Goal: Transaction & Acquisition: Purchase product/service

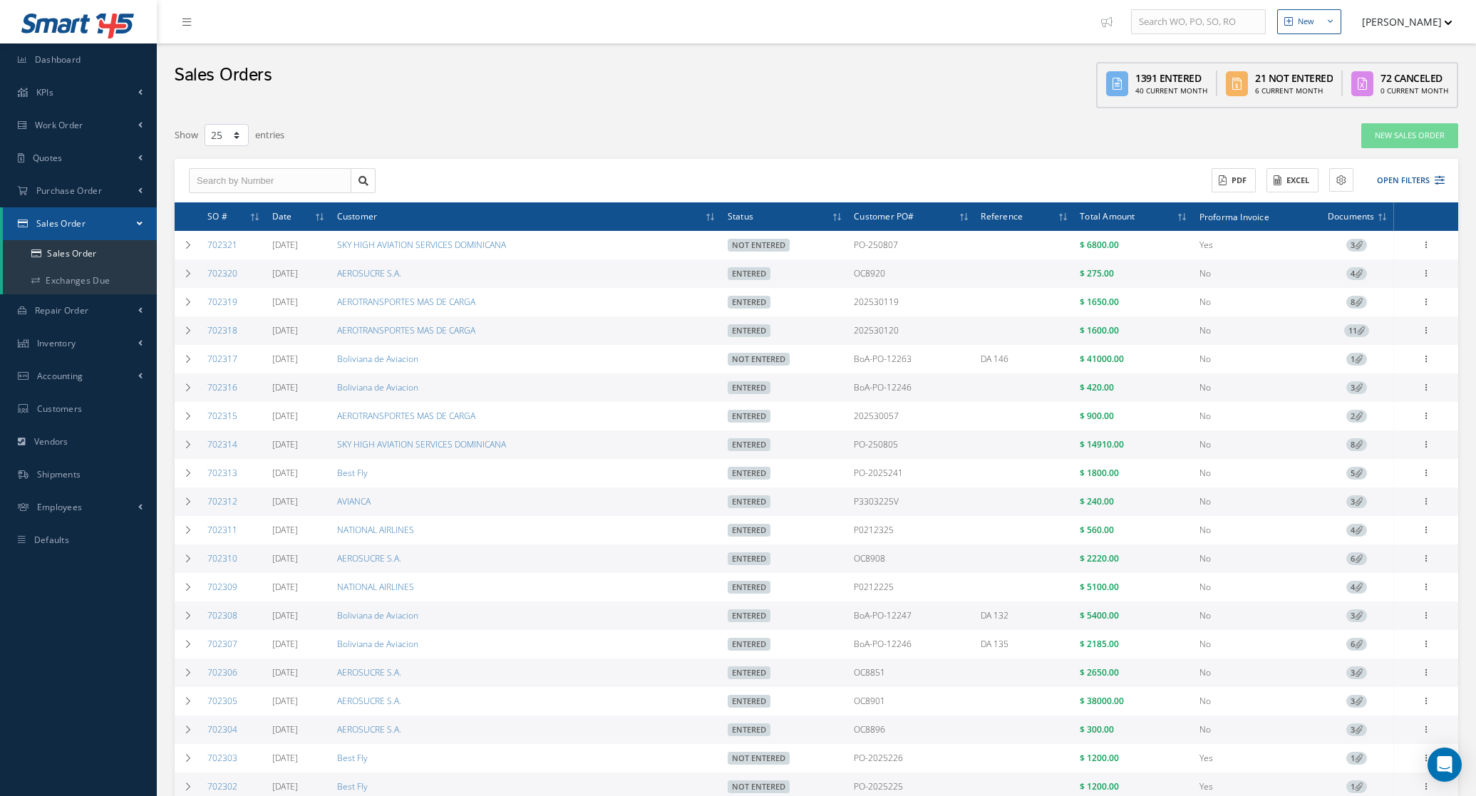
select select "25"
click at [1408, 175] on button "Open Filters" at bounding box center [1404, 181] width 81 height 24
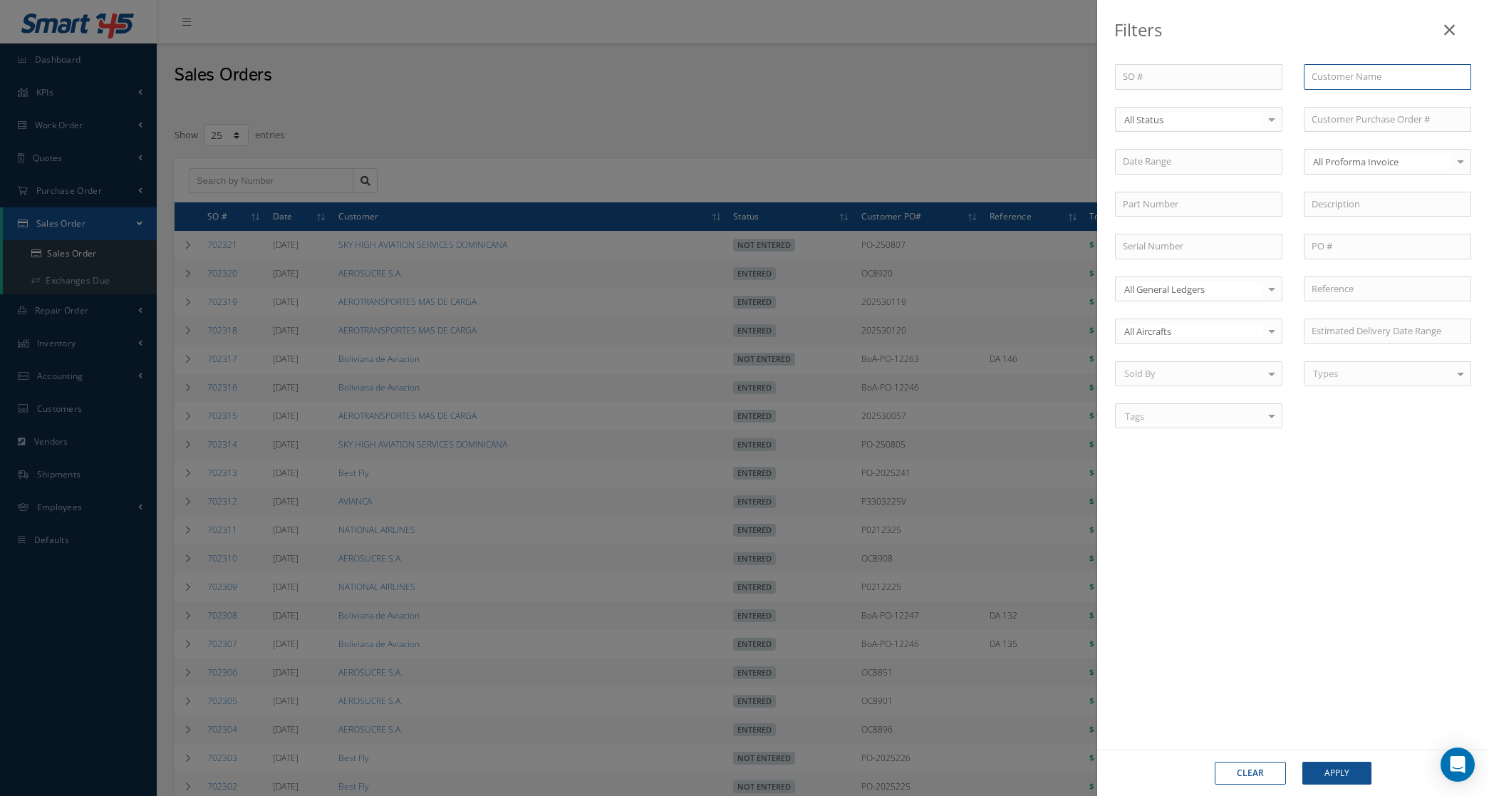
click at [1352, 68] on input "text" at bounding box center [1387, 77] width 167 height 26
click at [1362, 93] on div "SATENA S.A." at bounding box center [1388, 103] width 166 height 26
type input "SATENA S.A."
click at [1370, 770] on button "Apply" at bounding box center [1337, 773] width 69 height 23
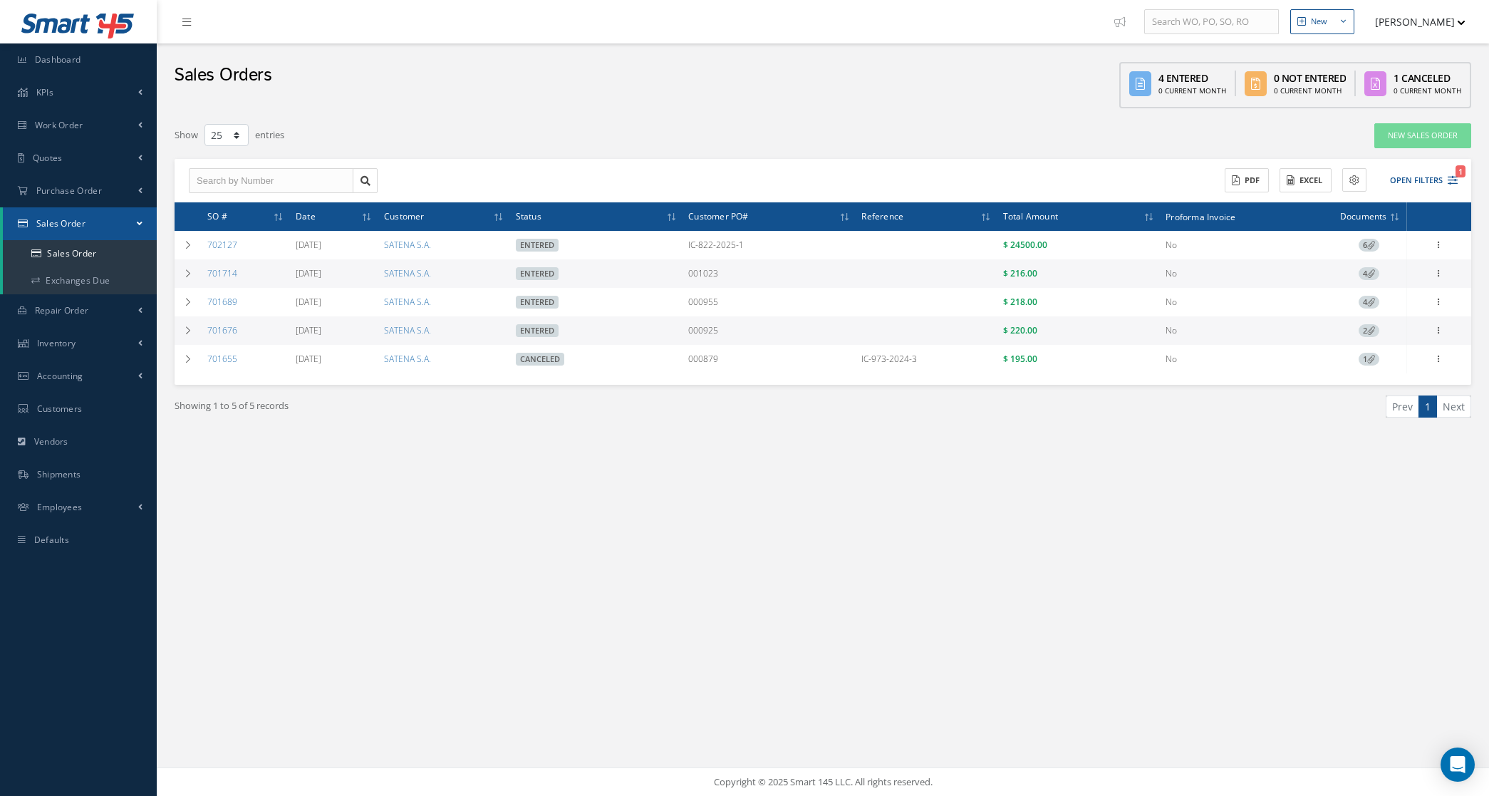
click at [1361, 267] on td "4" at bounding box center [1369, 273] width 75 height 29
click at [1363, 273] on span "4" at bounding box center [1369, 273] width 21 height 13
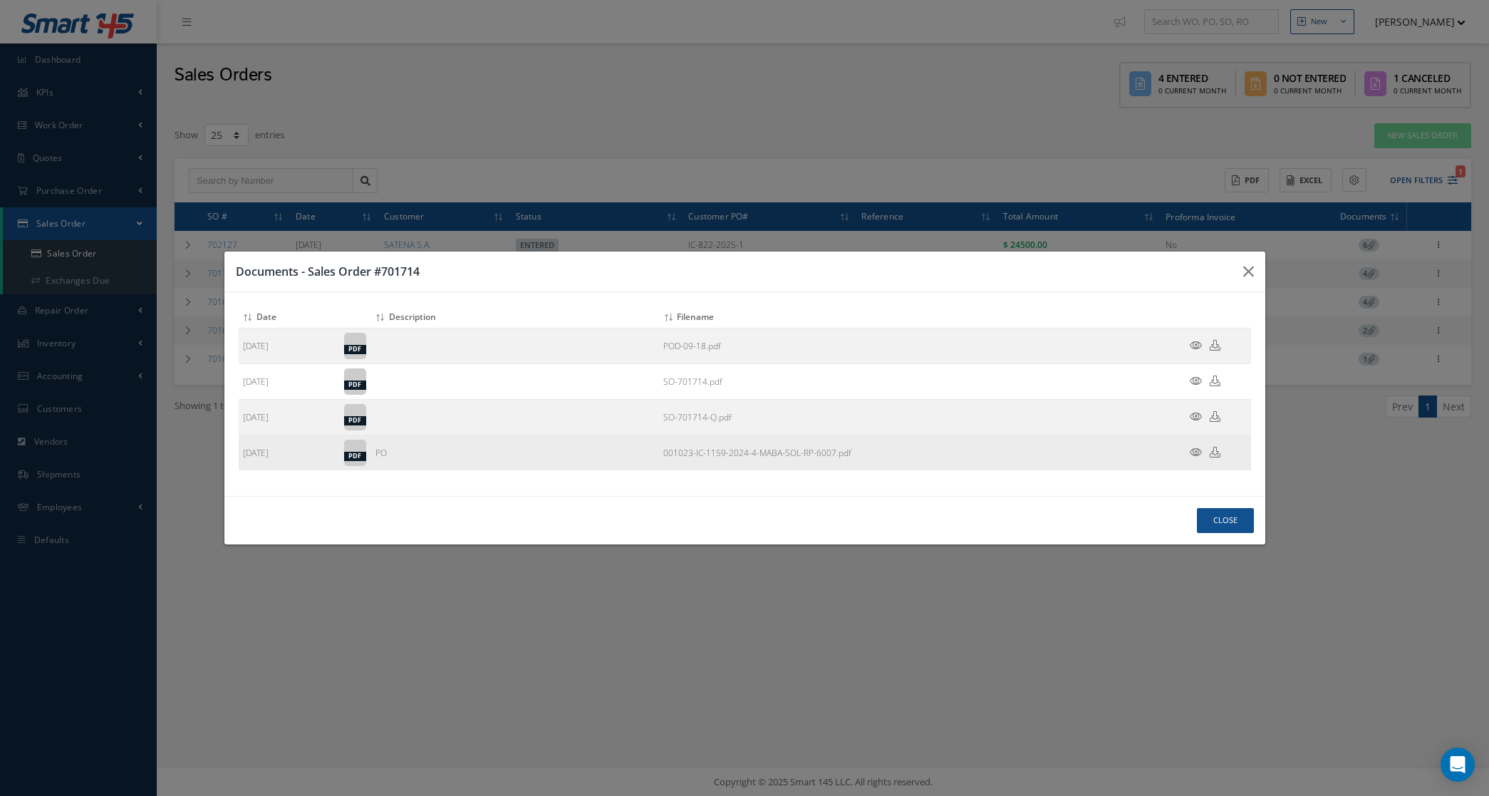
click at [1197, 450] on icon at bounding box center [1196, 452] width 12 height 11
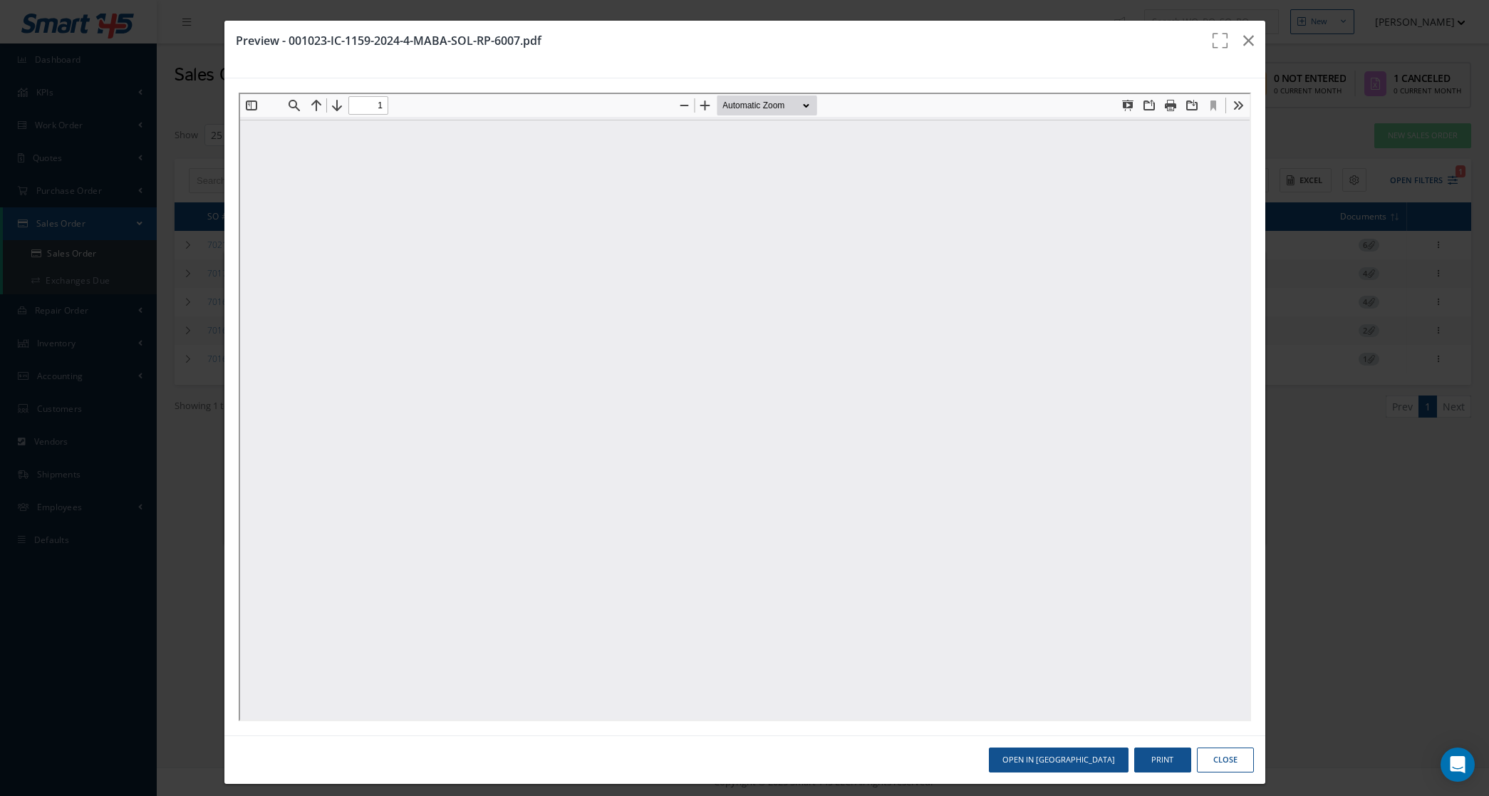
type input "0"
type input "1"
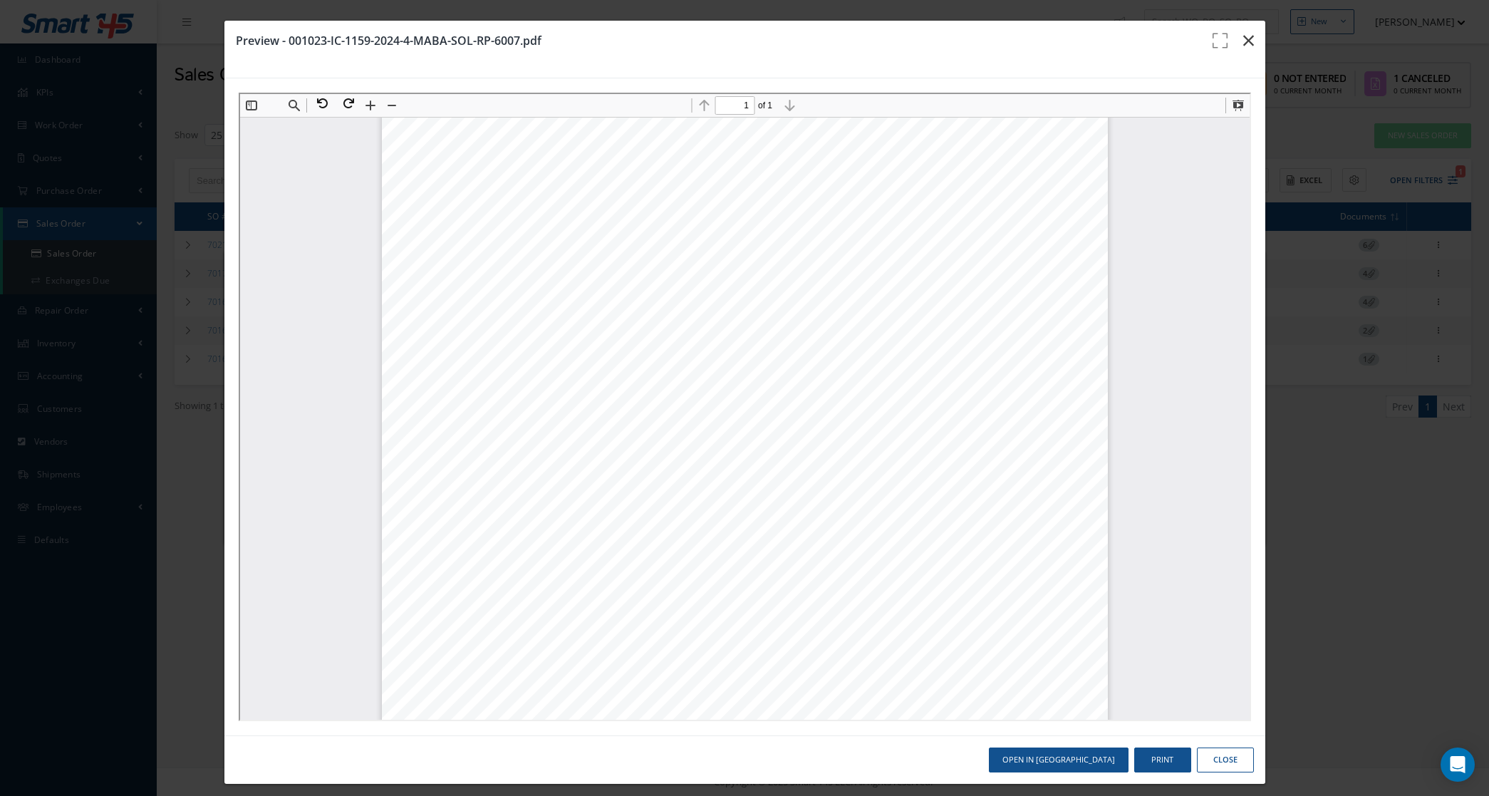
click at [1244, 41] on icon "button" at bounding box center [1249, 40] width 11 height 17
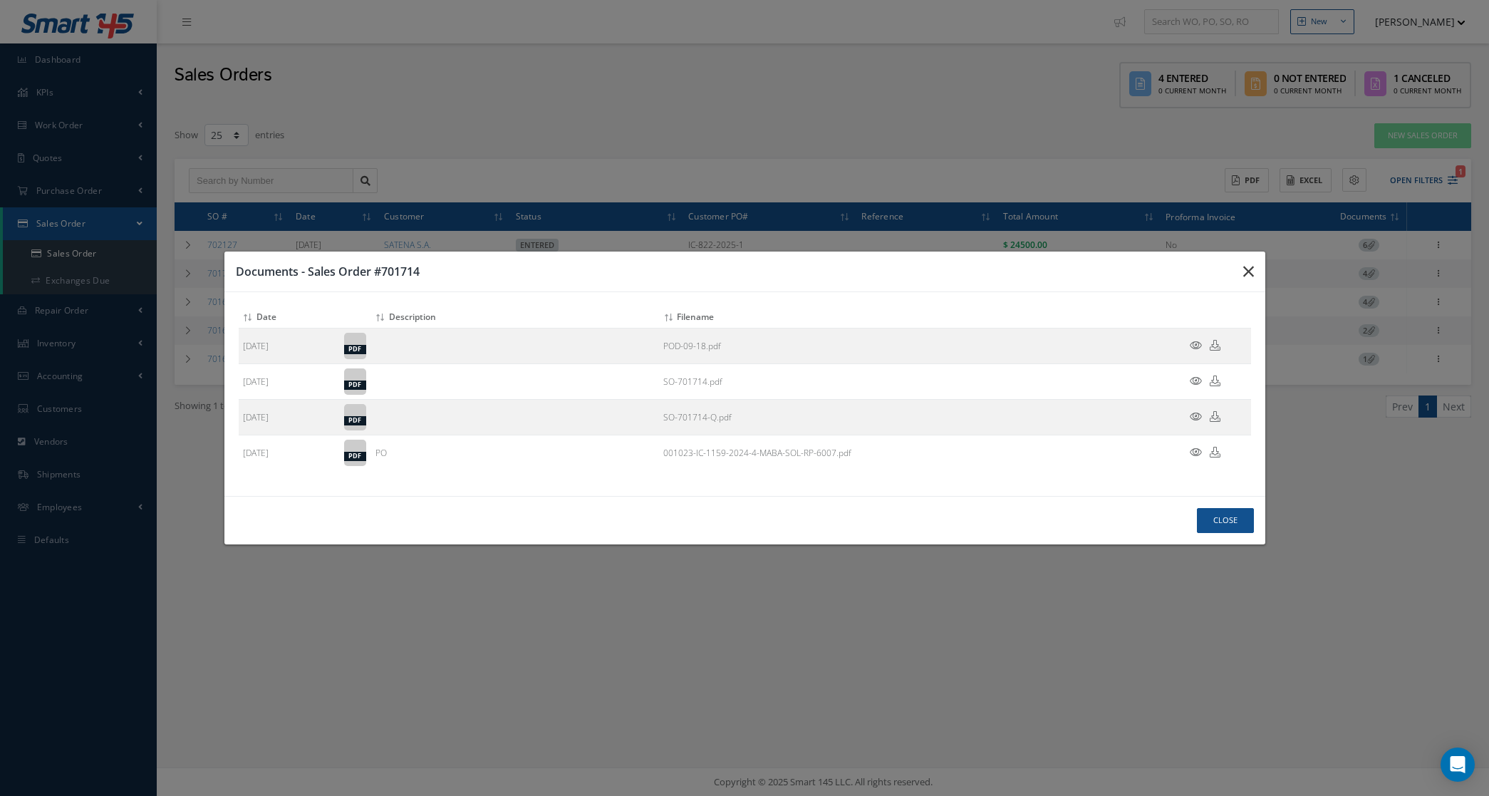
click at [0, 0] on icon "button" at bounding box center [0, 0] width 0 height 0
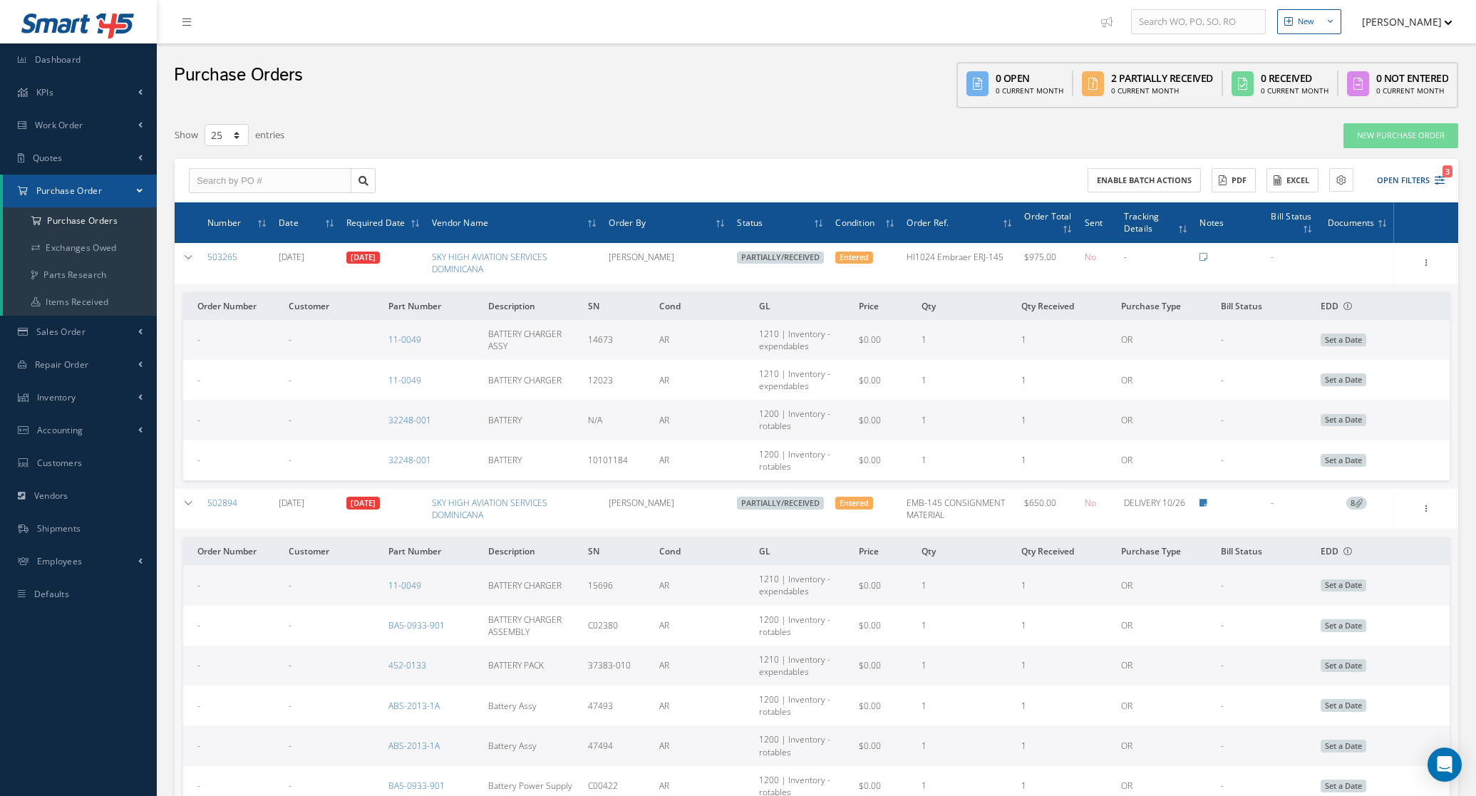
select select "25"
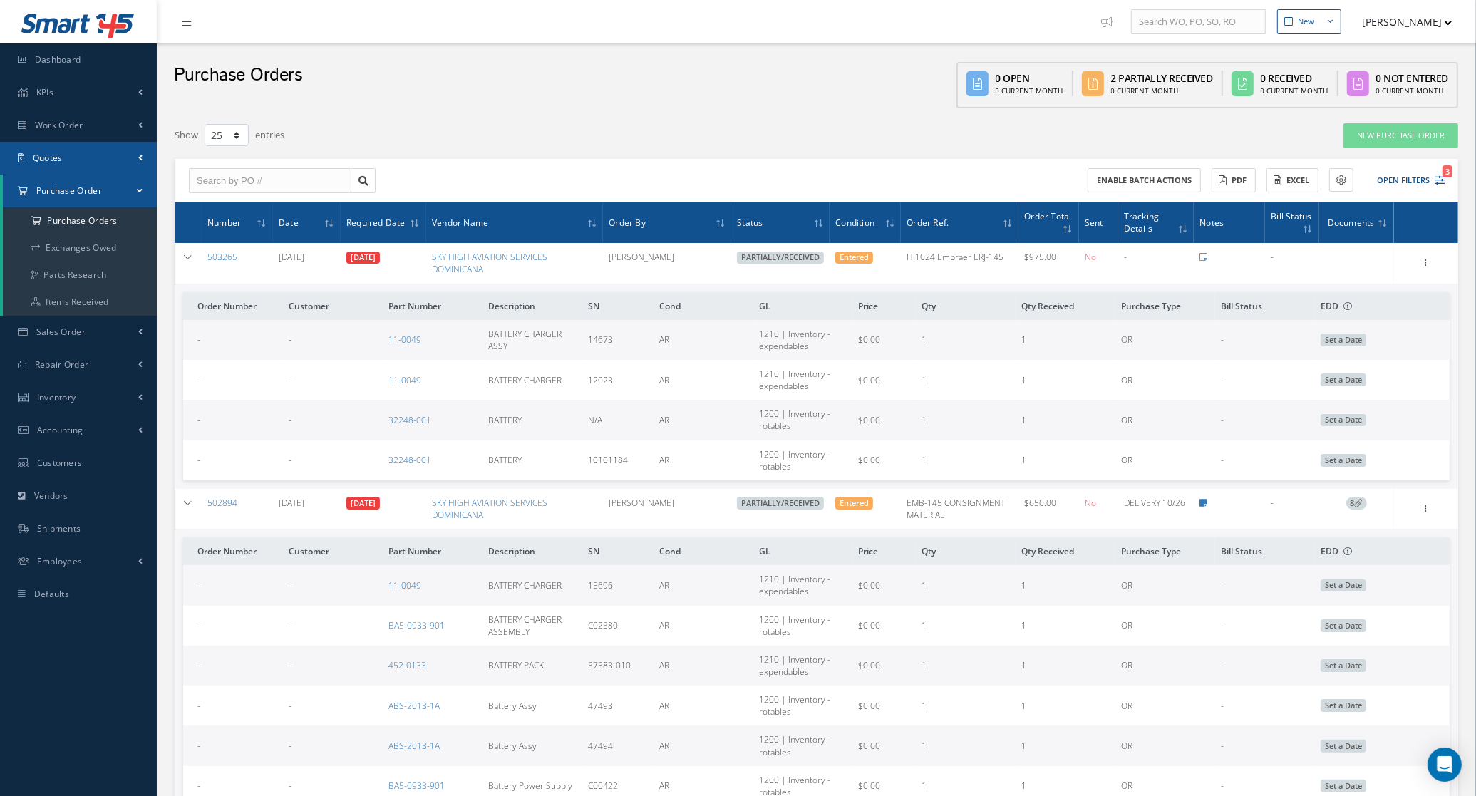
click at [59, 143] on link "Quotes" at bounding box center [78, 158] width 157 height 33
click at [68, 184] on link "Customers Quotes" at bounding box center [80, 188] width 154 height 27
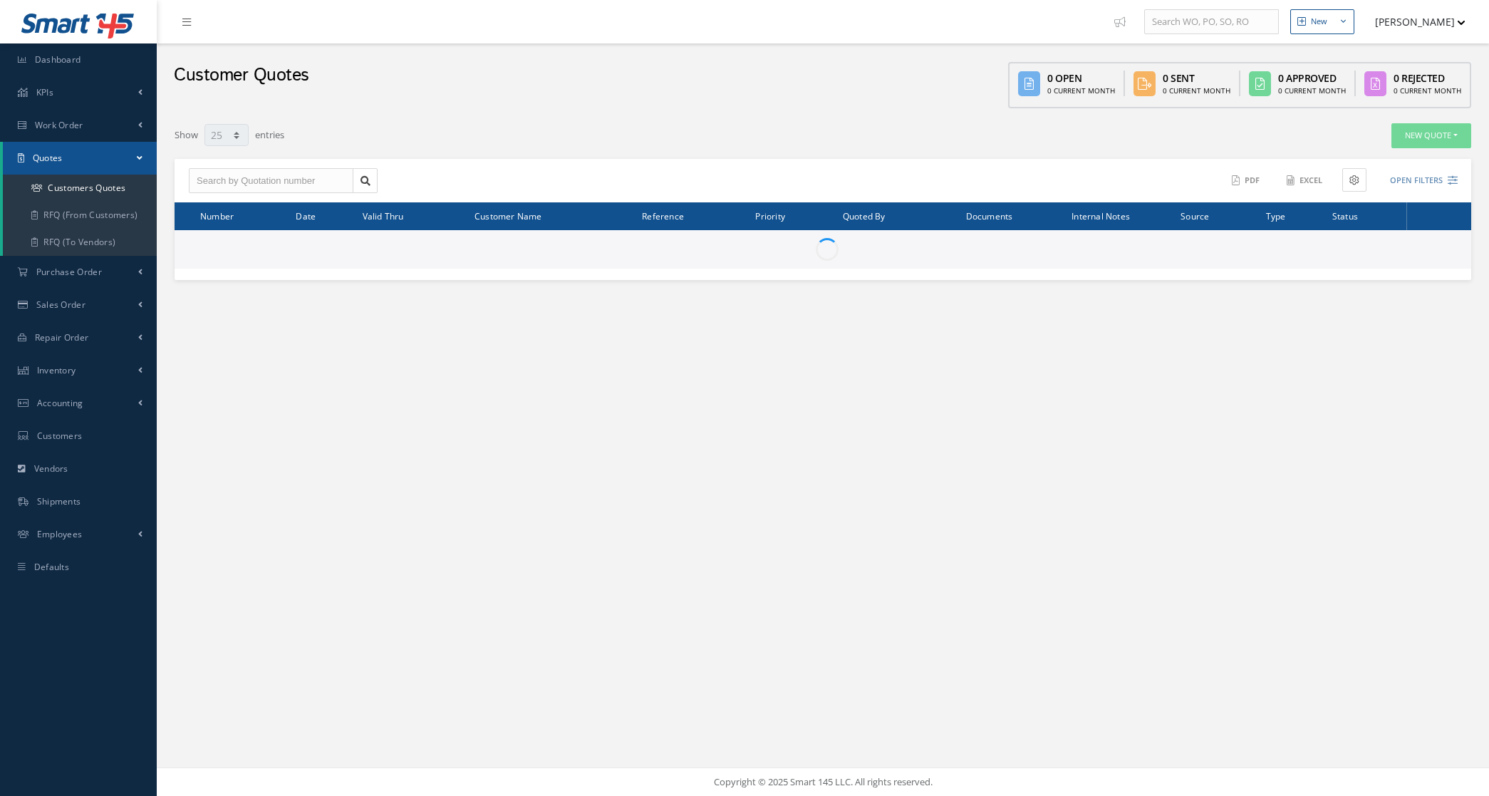
select select "25"
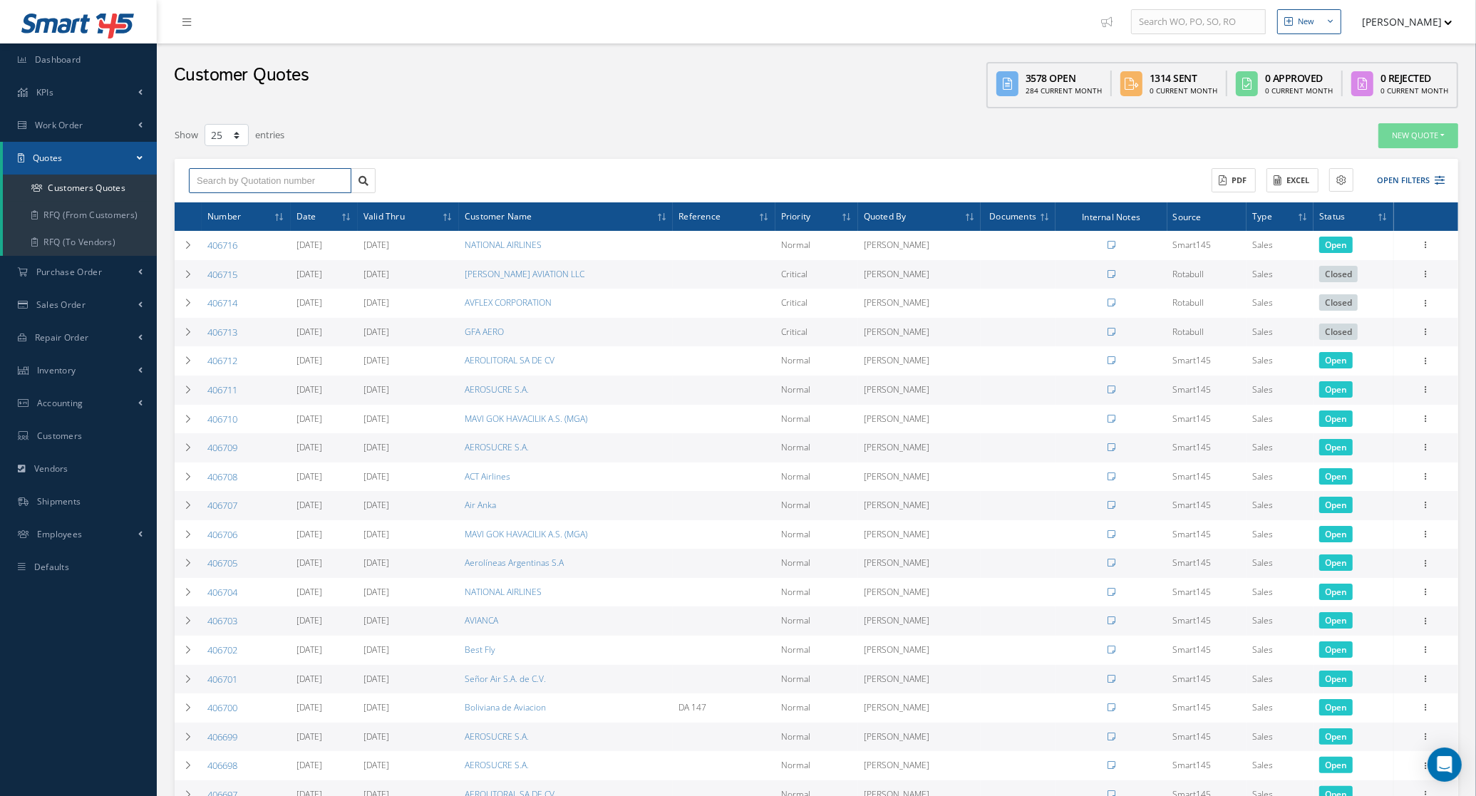
click at [264, 185] on input "text" at bounding box center [270, 181] width 162 height 26
paste input "406569"
type input "406569"
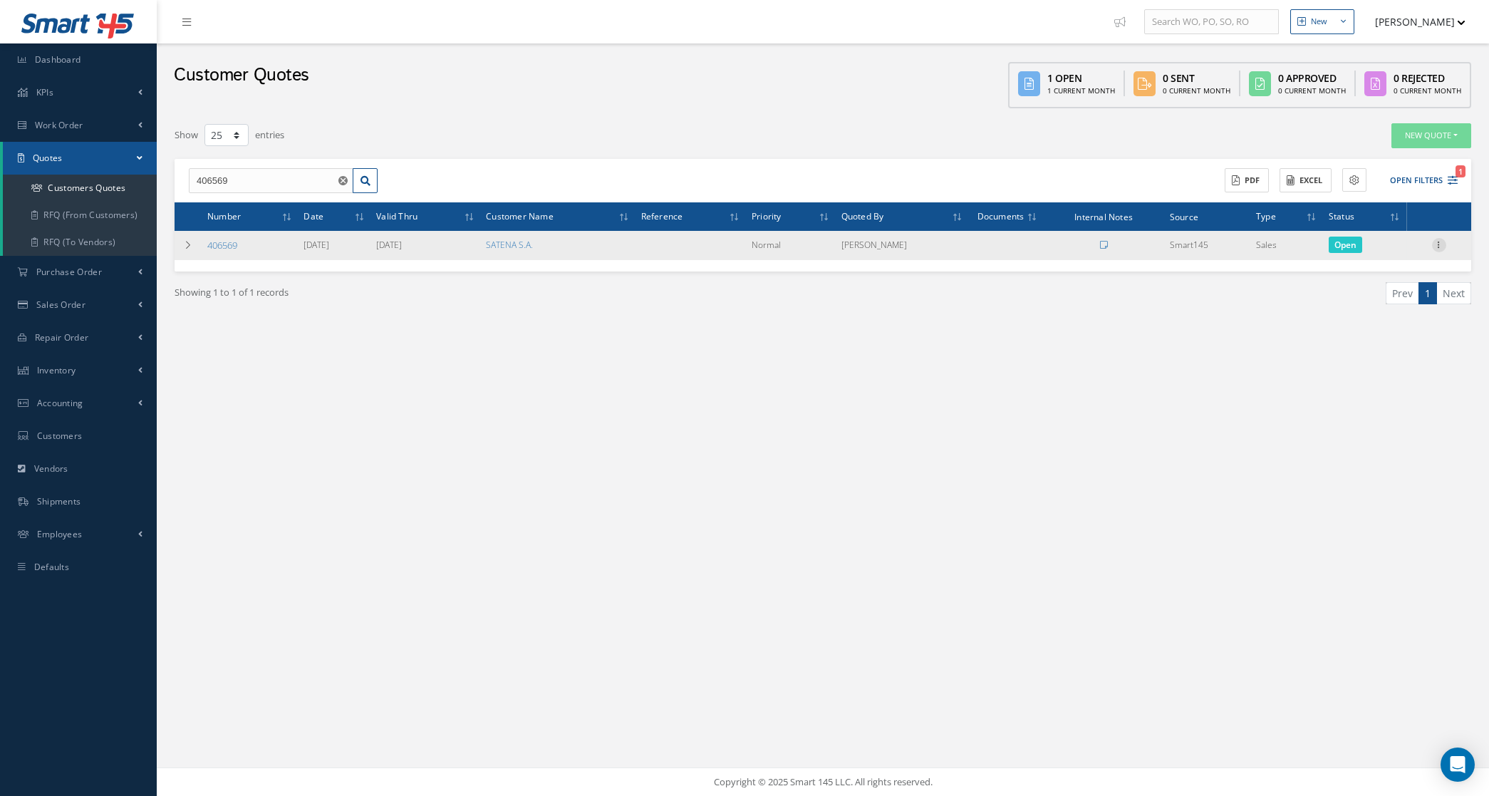
click at [1438, 247] on icon at bounding box center [1439, 243] width 14 height 11
click at [1408, 324] on link "Convert to Sales Order" at bounding box center [1374, 333] width 113 height 29
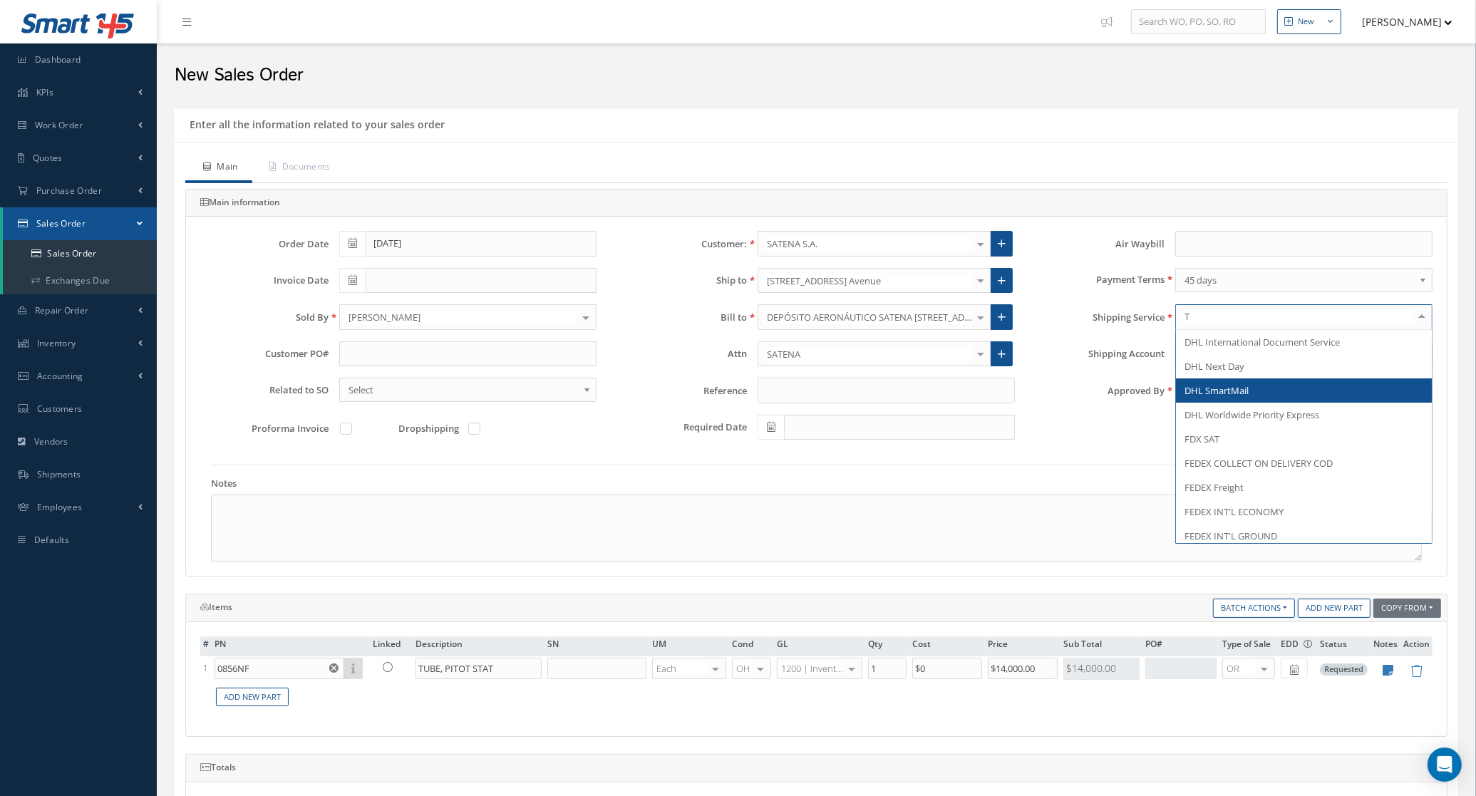
type input "TB"
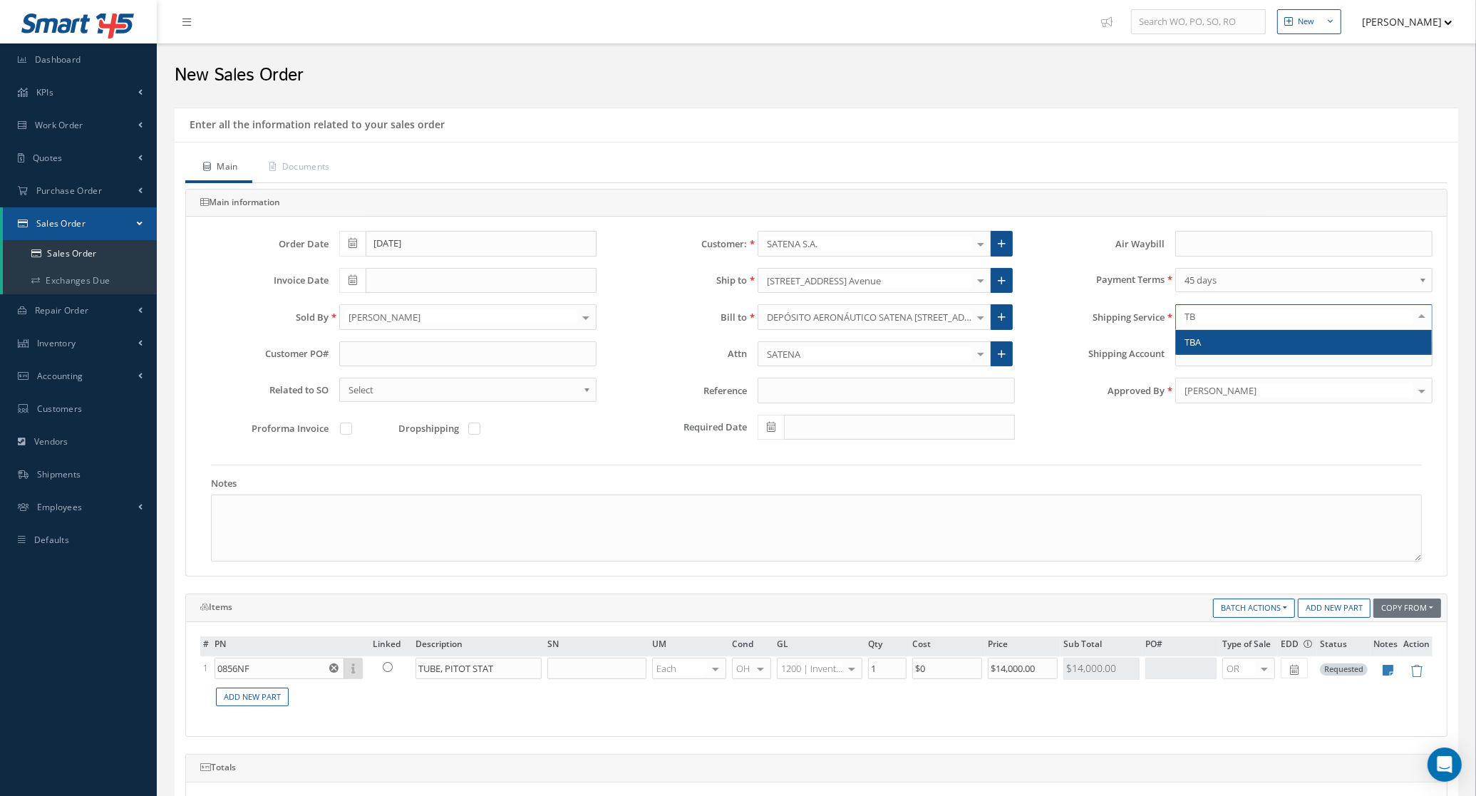
click at [1224, 351] on span "TBA" at bounding box center [1304, 342] width 256 height 24
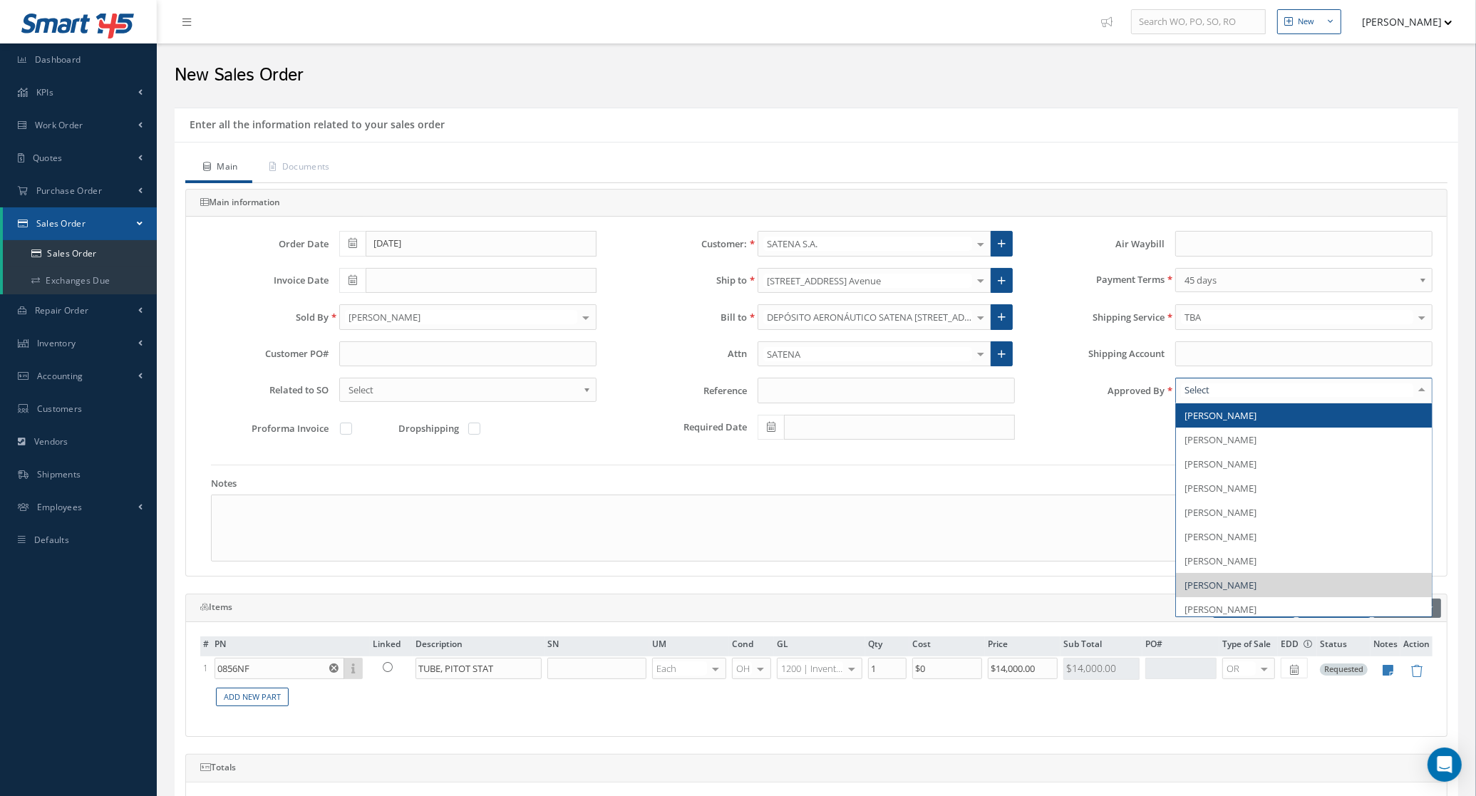
click at [1227, 383] on div at bounding box center [1303, 391] width 257 height 26
type input "MAR"
click at [1237, 412] on span "[PERSON_NAME]" at bounding box center [1220, 415] width 72 height 13
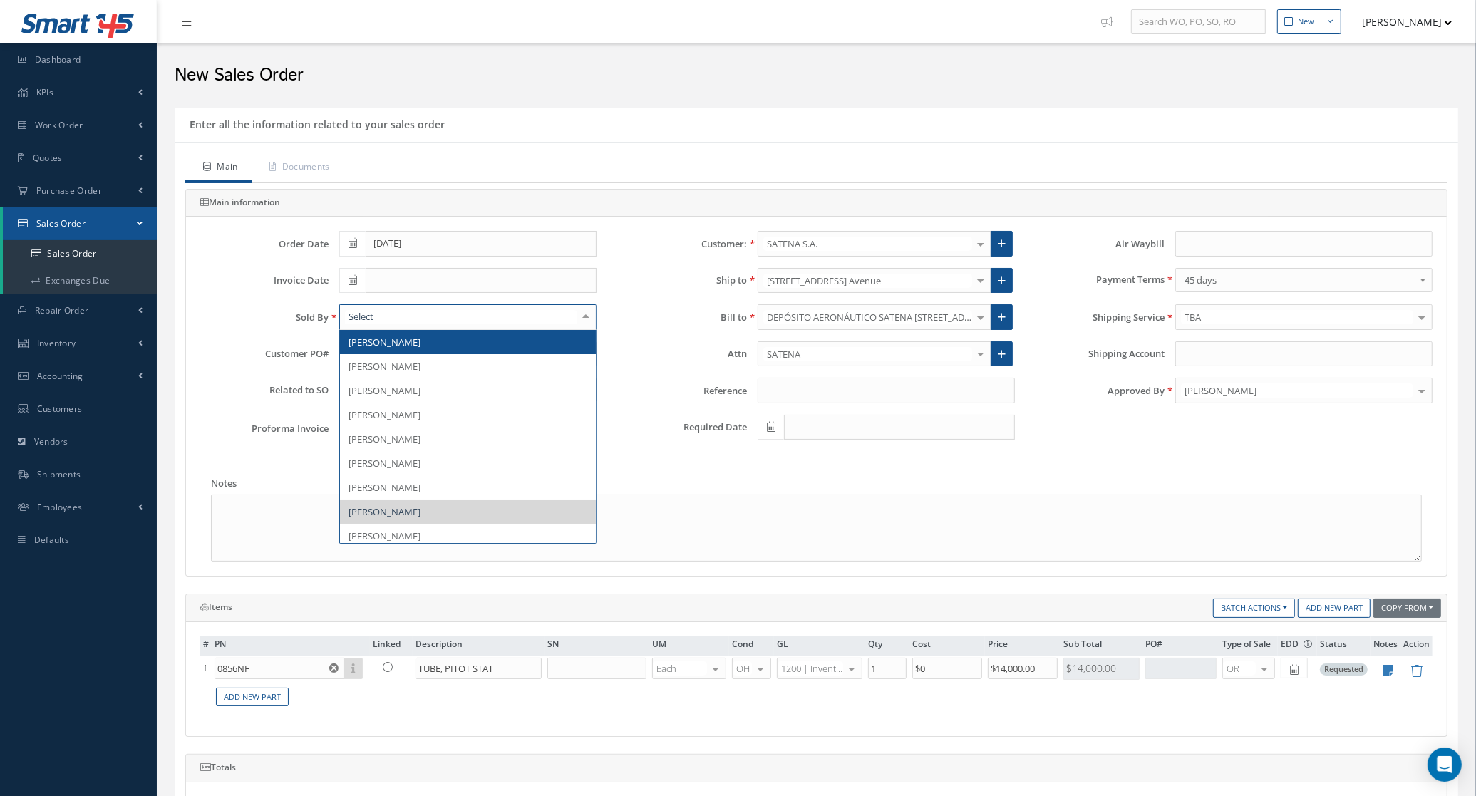
click at [540, 311] on div at bounding box center [467, 317] width 257 height 26
type input "MAR"
click at [545, 335] on span "[PERSON_NAME]" at bounding box center [468, 342] width 256 height 24
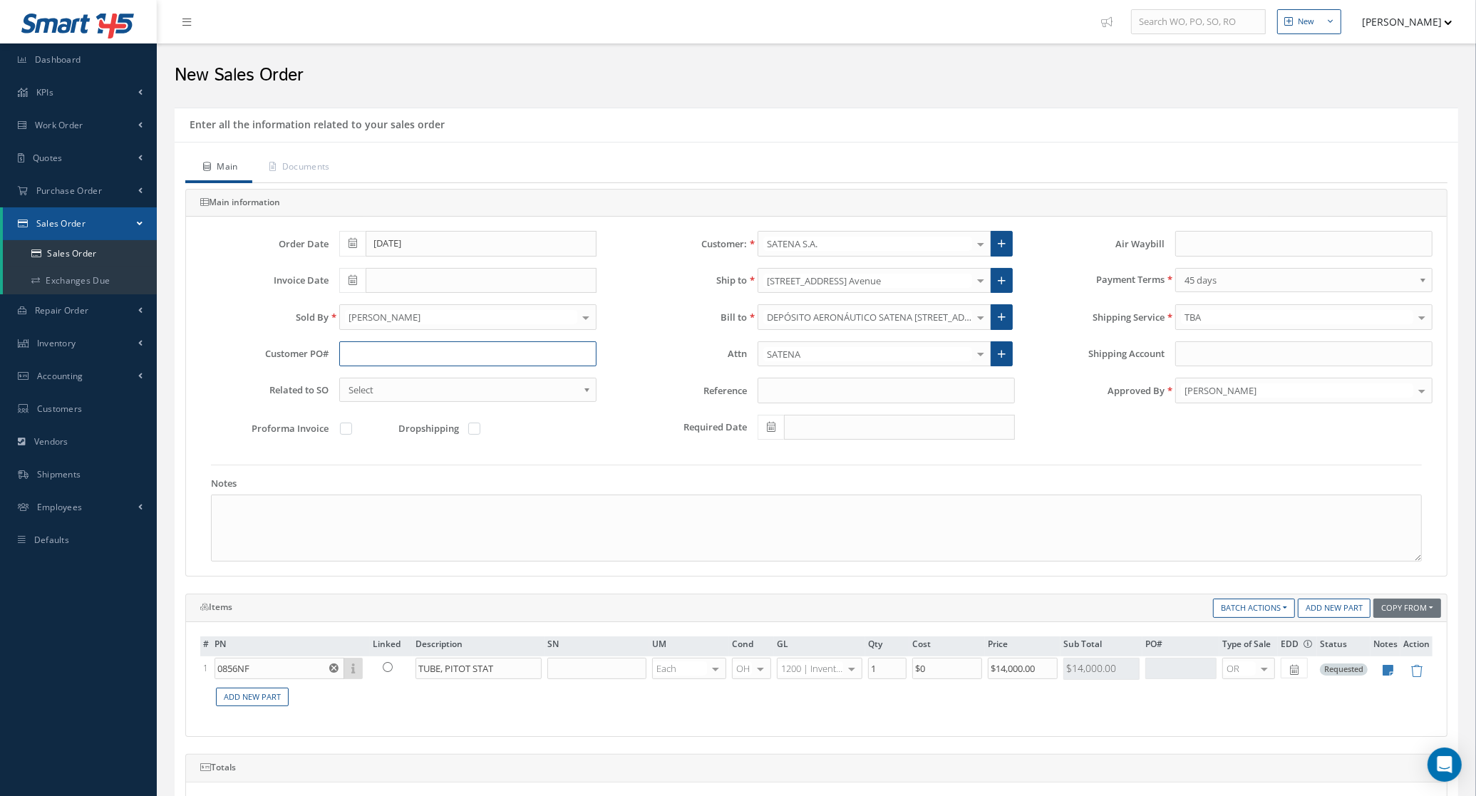
click at [442, 344] on input "text" at bounding box center [467, 354] width 257 height 26
type input "IC-1306-2025-3"
click at [1388, 671] on icon at bounding box center [1388, 670] width 11 height 12
type textarea "TAG DUAL RELEASE 129 TRACE 8 MONTH WARRANTY"
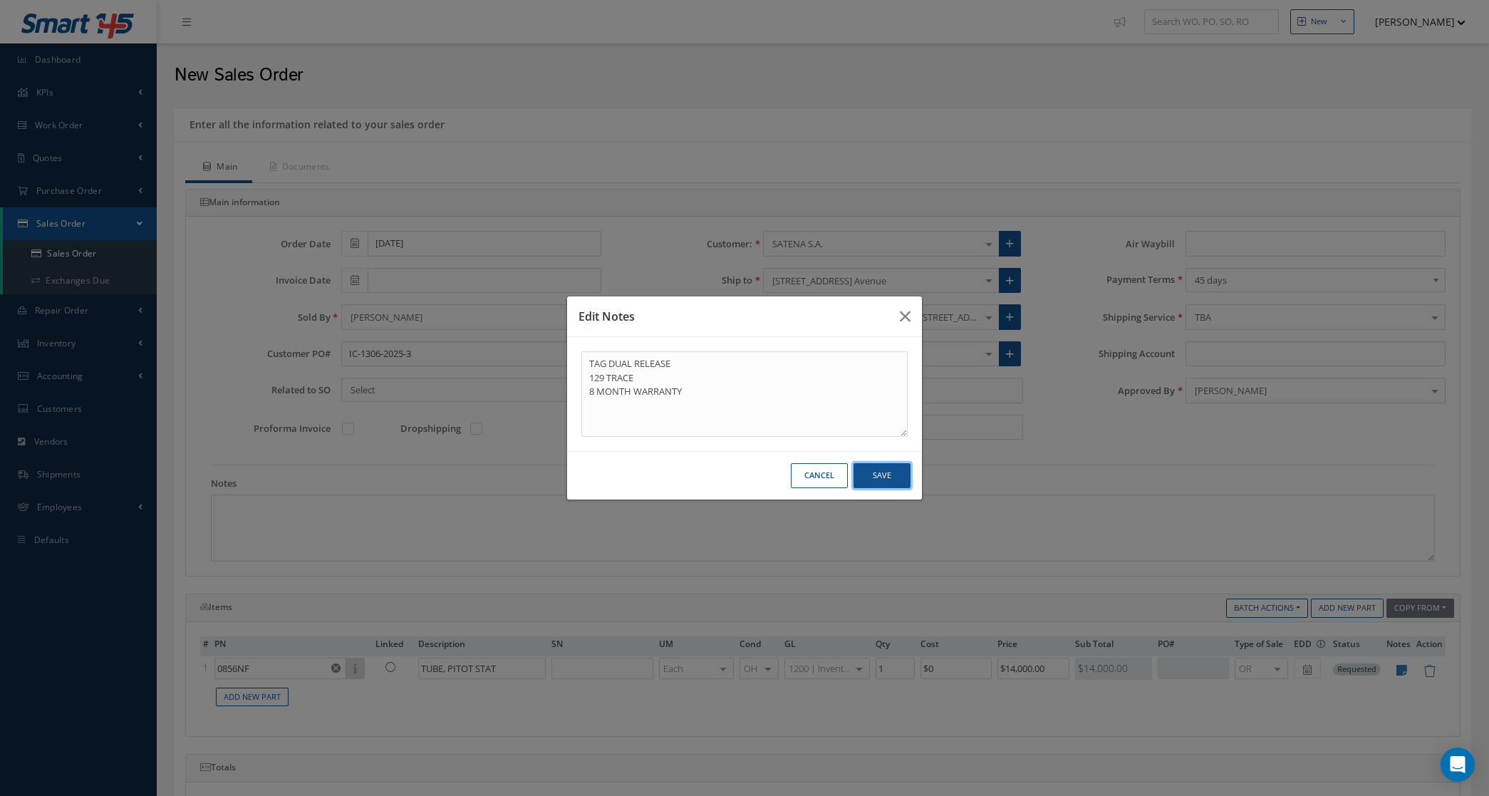
click at [891, 475] on button "Save" at bounding box center [882, 475] width 57 height 25
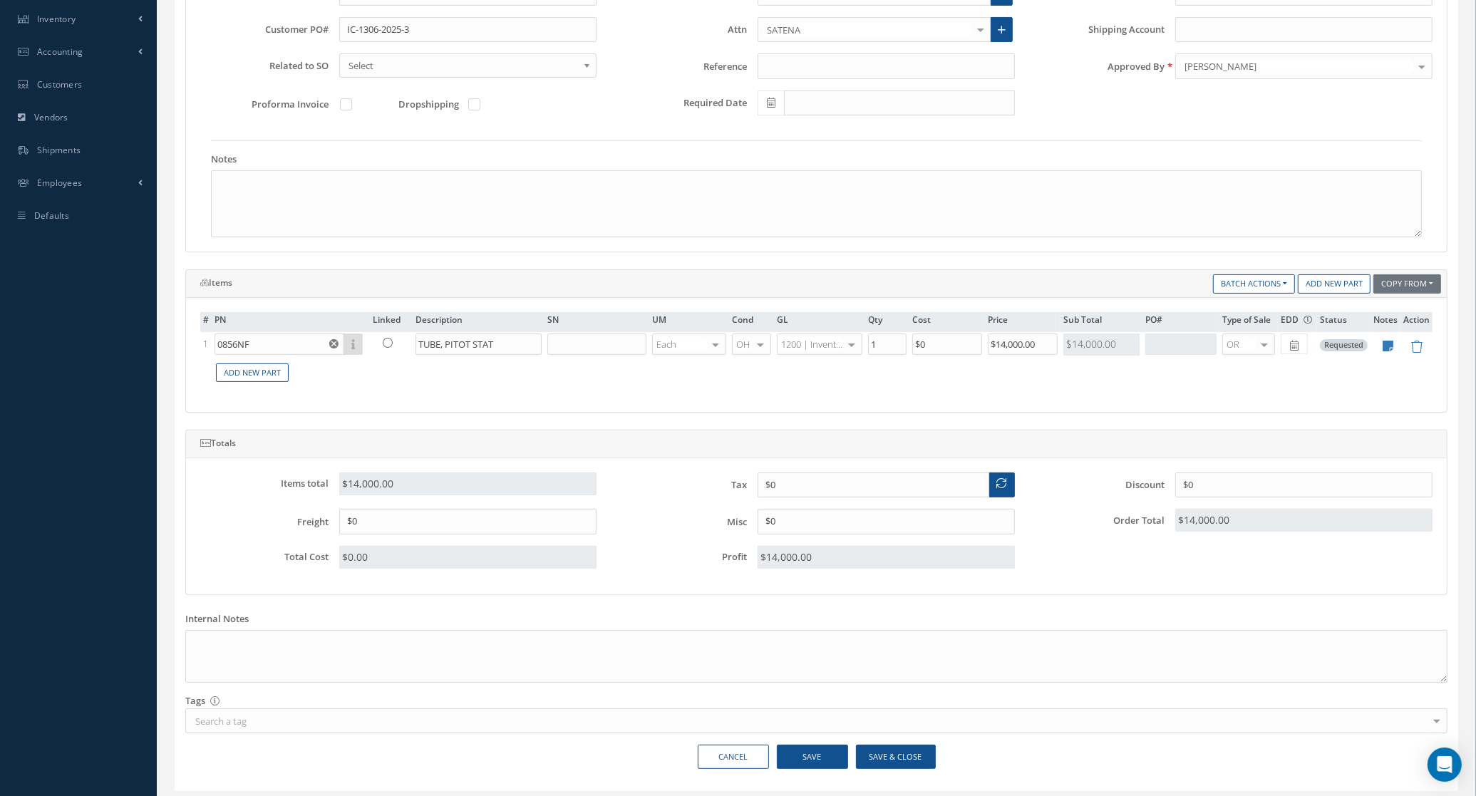
scroll to position [371, 0]
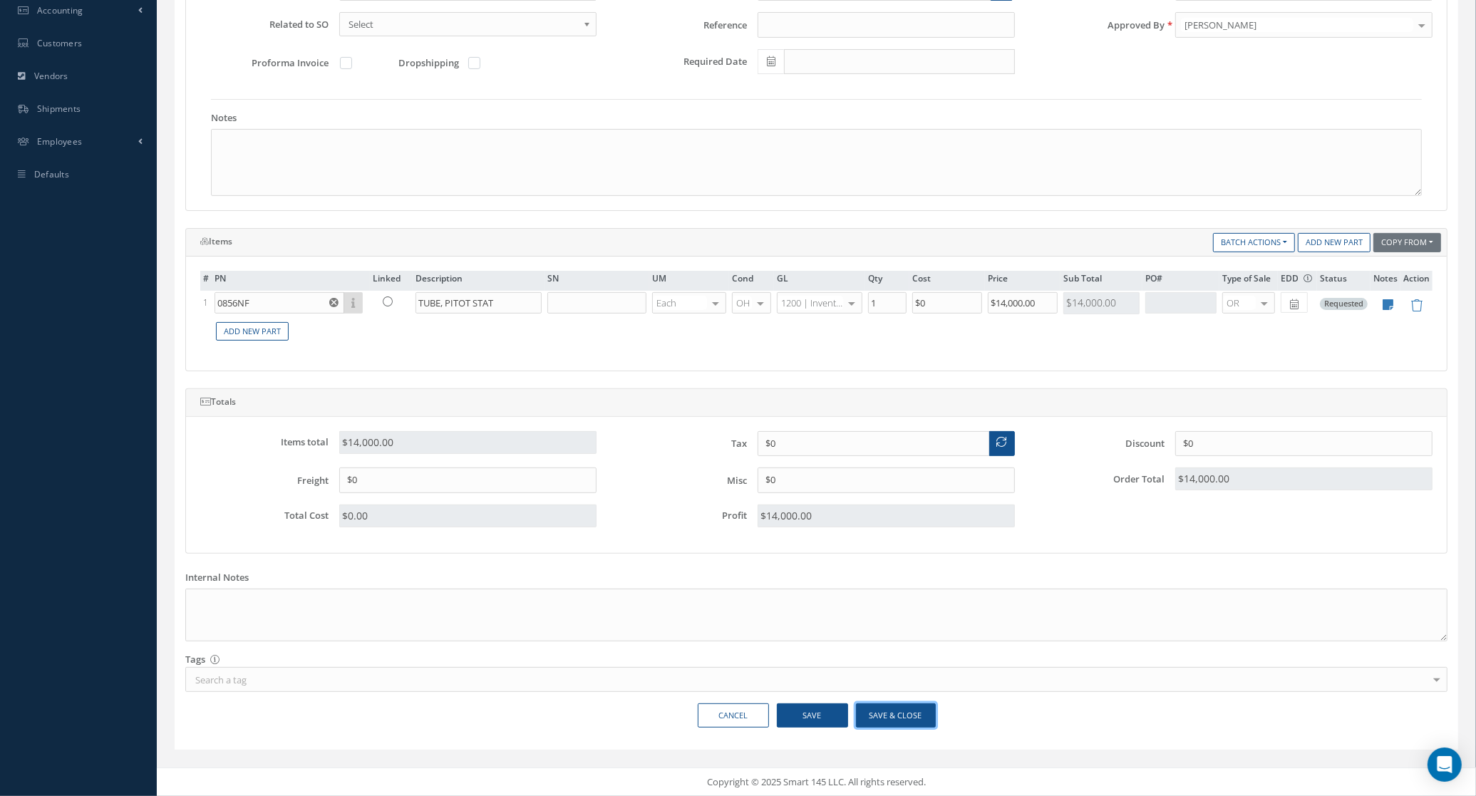
click at [916, 708] on button "Save & Close" at bounding box center [896, 715] width 80 height 25
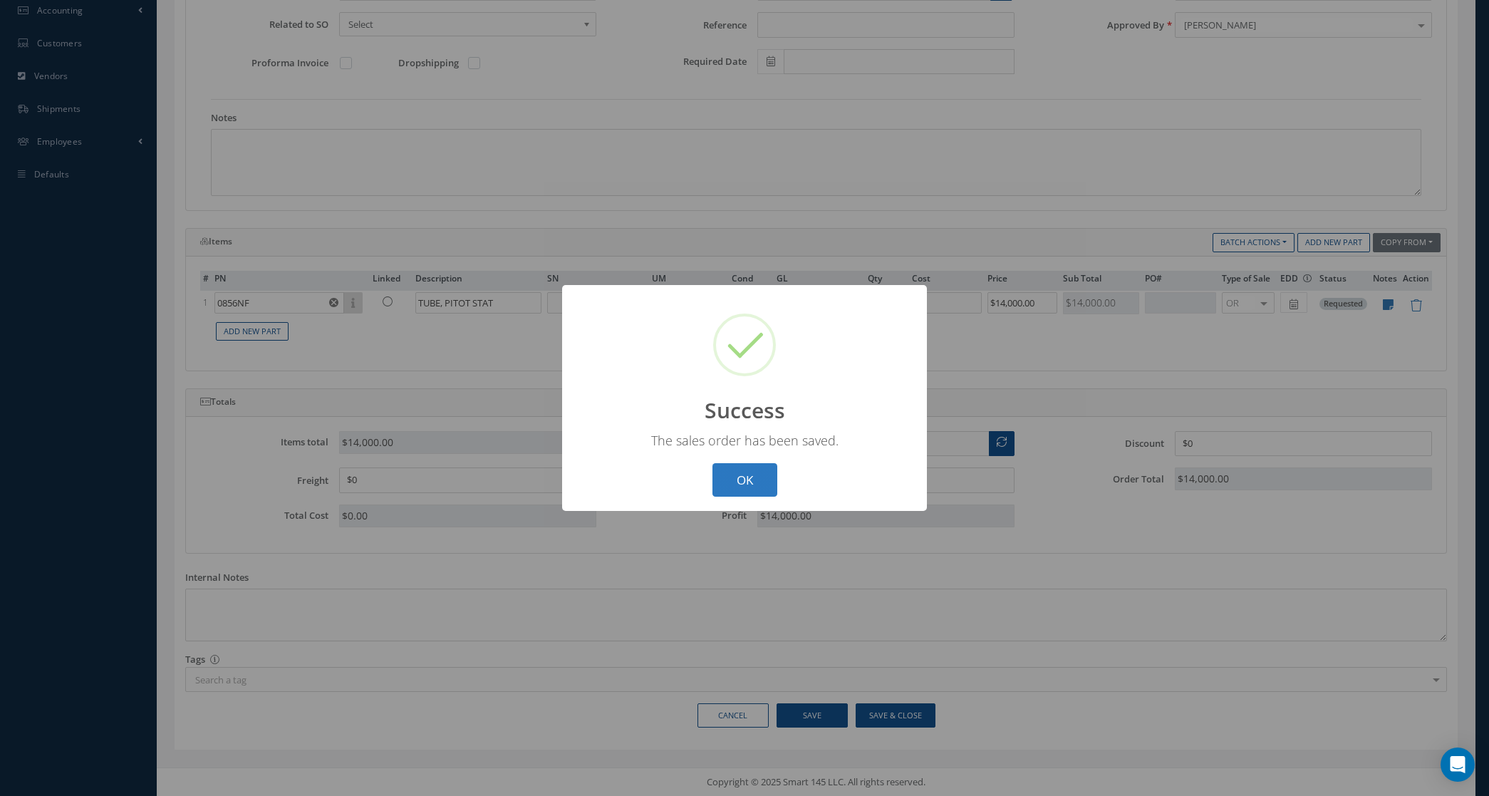
click at [765, 472] on button "OK" at bounding box center [745, 479] width 65 height 33
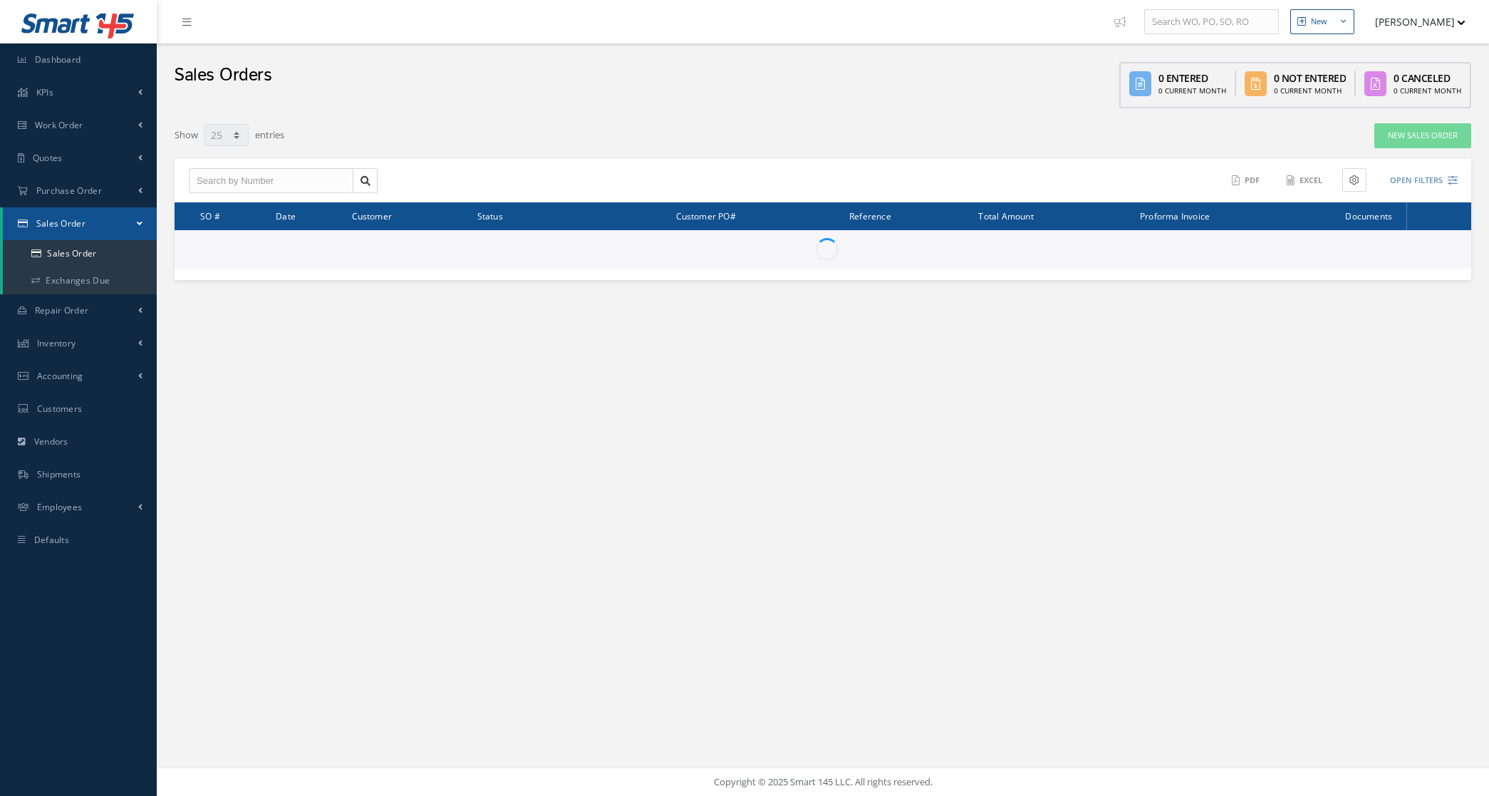
select select "25"
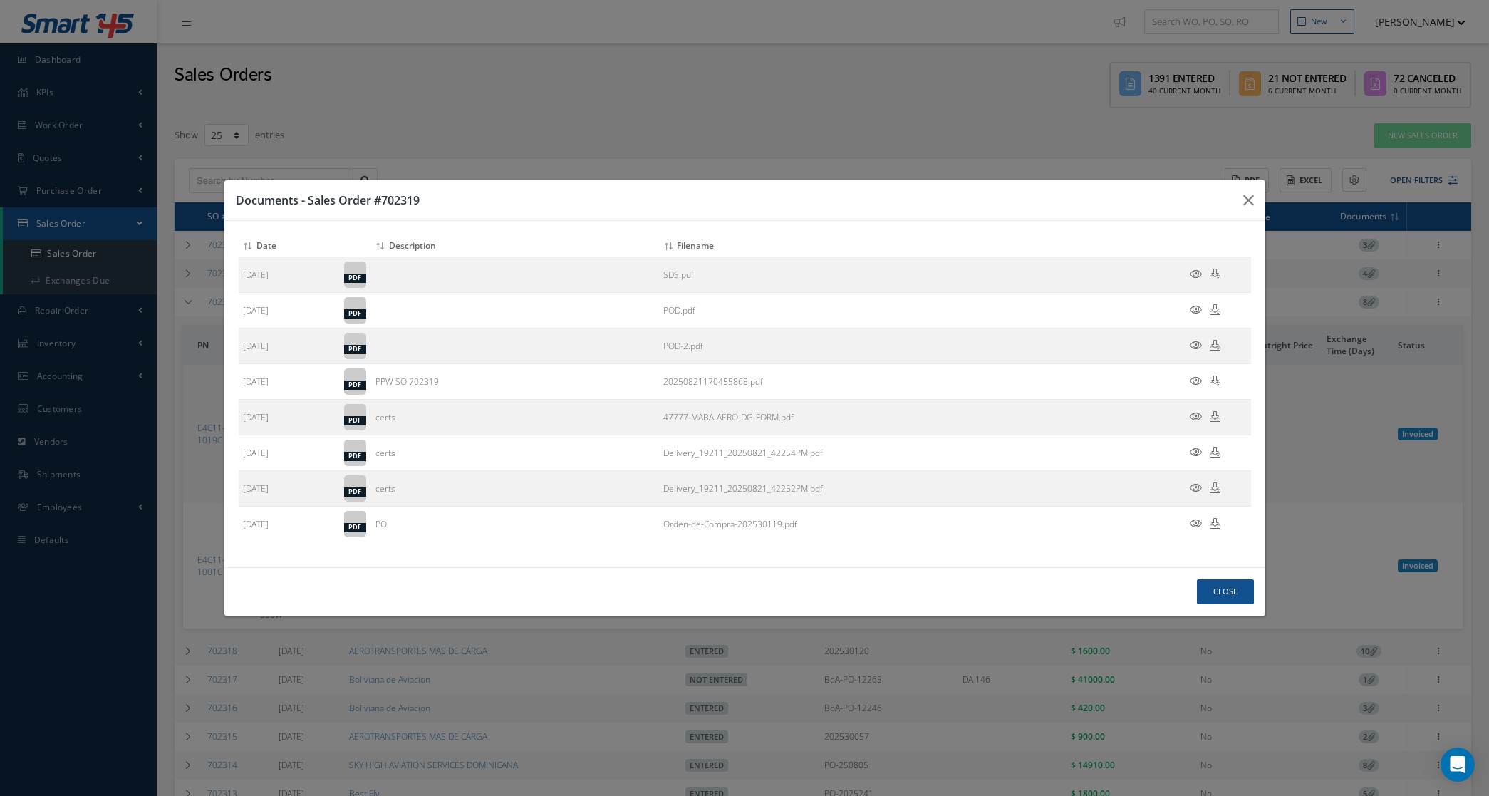
select select "25"
click at [0, 0] on div "Close" at bounding box center [0, 0] width 0 height 0
click at [1217, 604] on button "Close" at bounding box center [1225, 591] width 57 height 25
